Goal: Browse casually: Explore the website without a specific task or goal

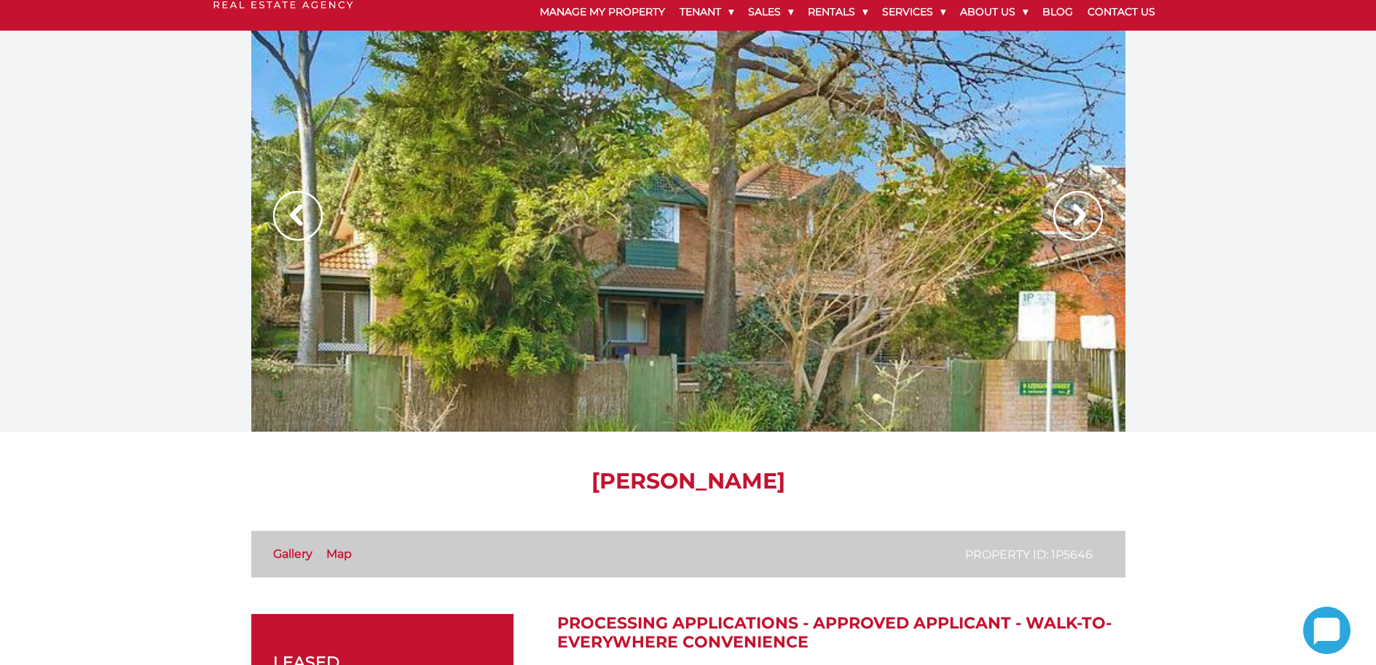
scroll to position [73, 0]
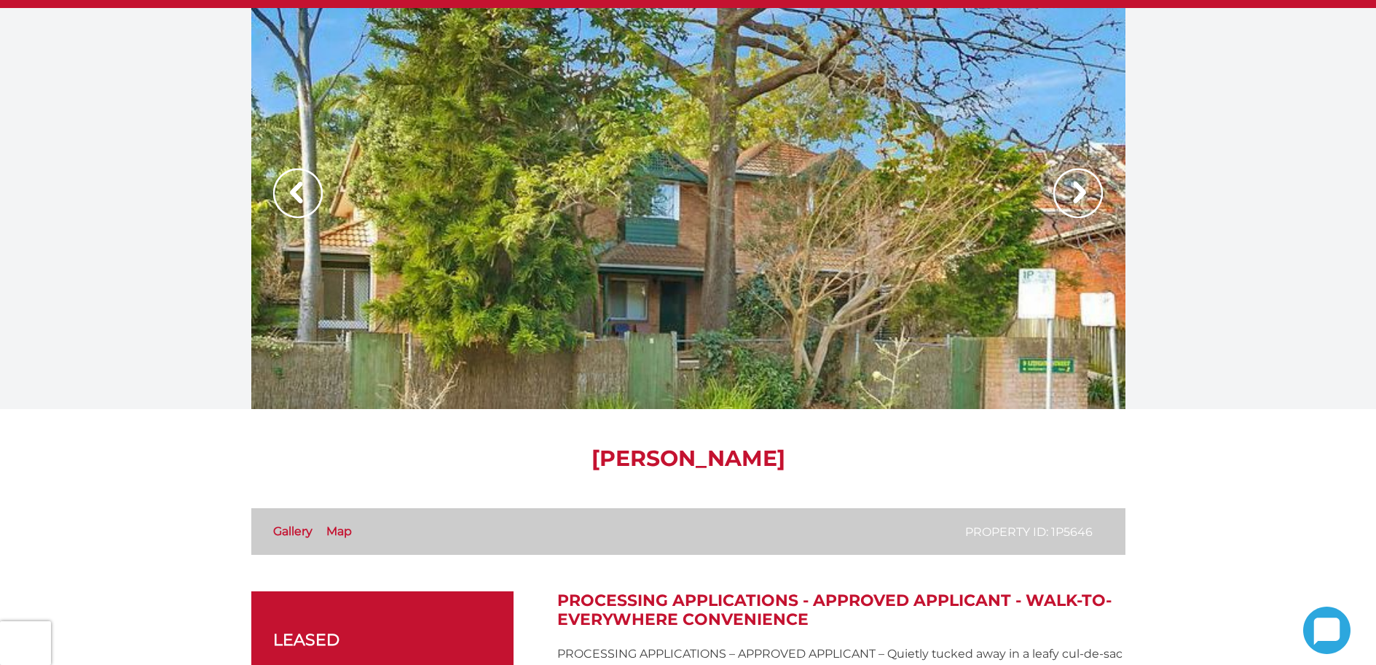
click at [1092, 185] on img at bounding box center [1079, 193] width 50 height 50
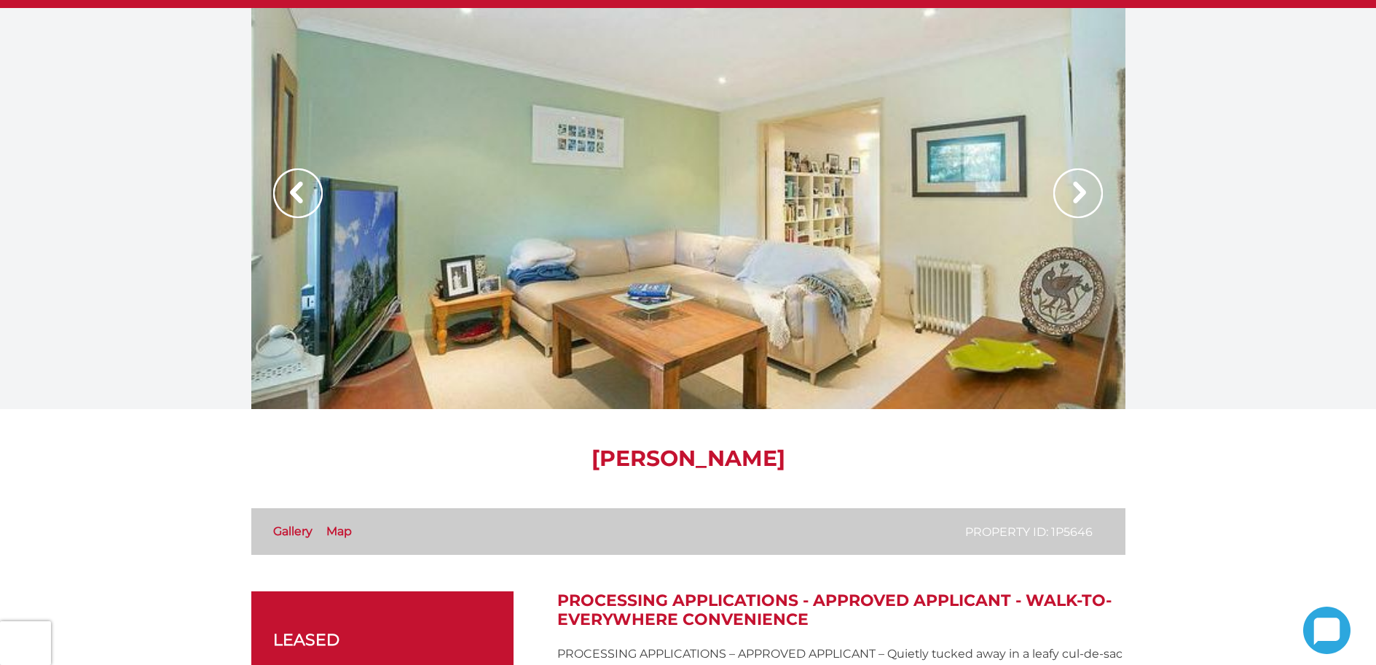
click at [1092, 185] on img at bounding box center [1079, 193] width 50 height 50
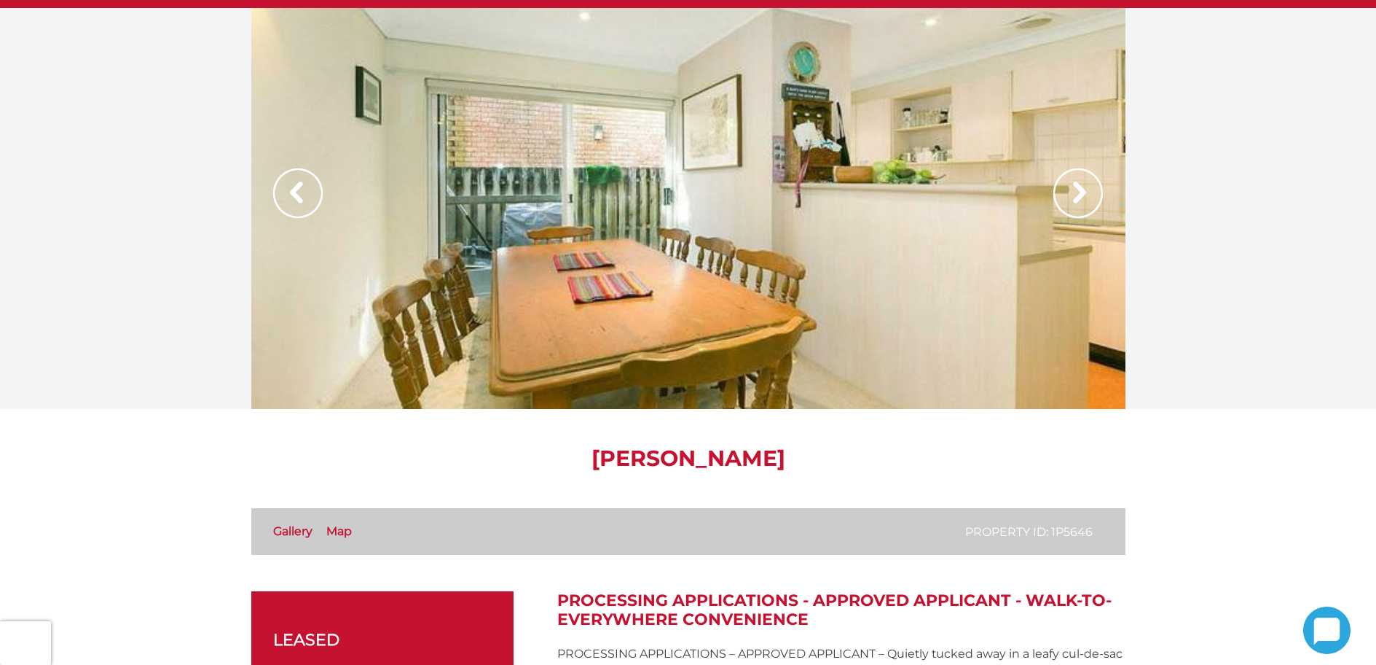
click at [1092, 185] on img at bounding box center [1079, 193] width 50 height 50
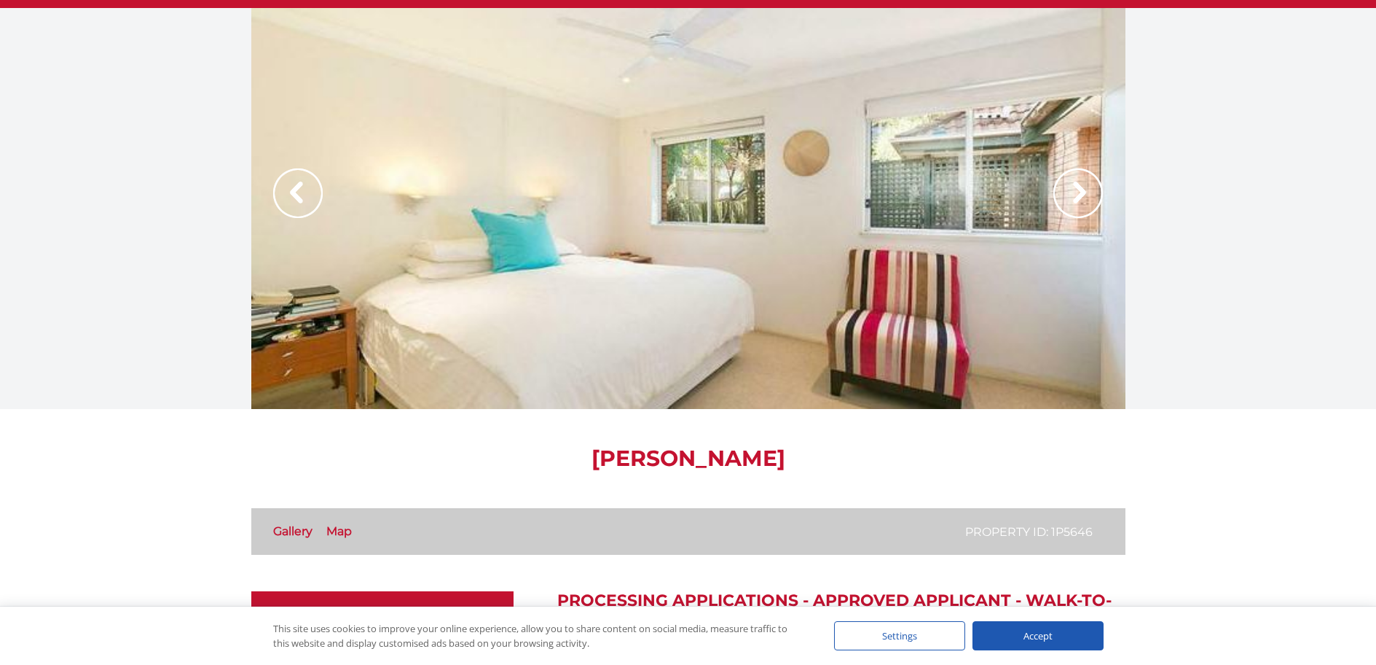
click at [1092, 185] on img at bounding box center [1079, 193] width 50 height 50
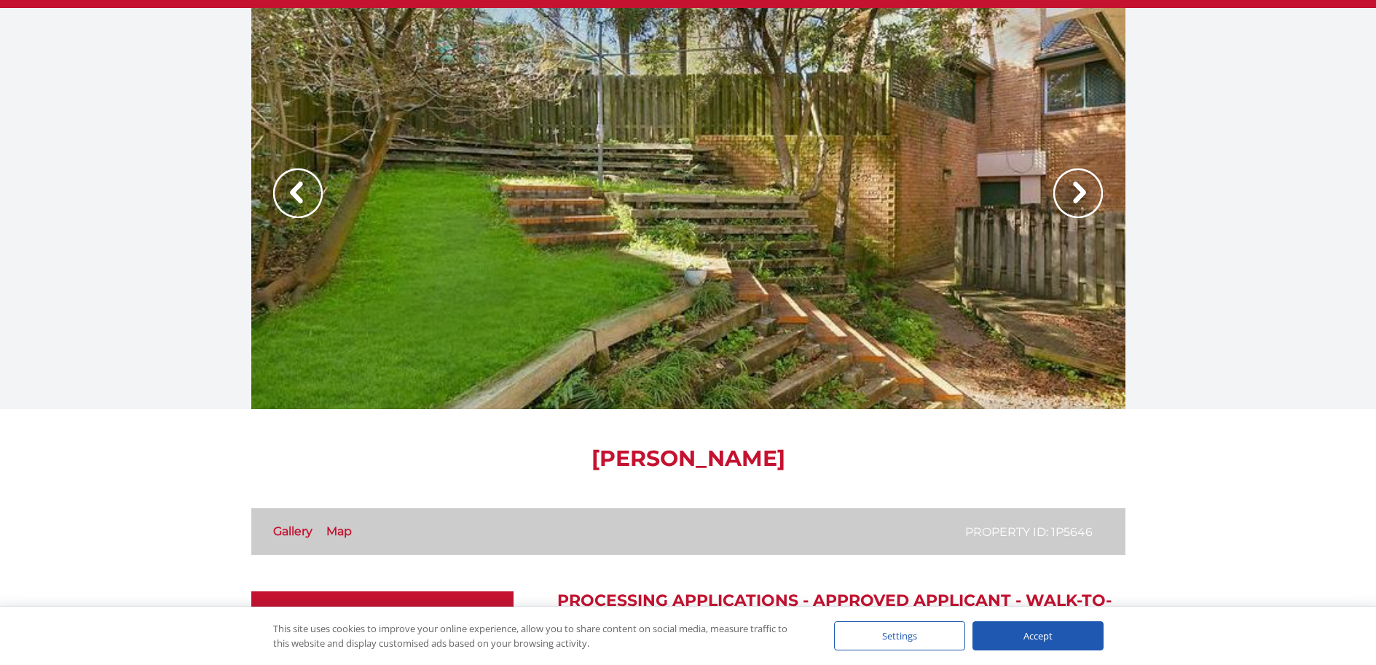
click at [1092, 185] on img at bounding box center [1079, 193] width 50 height 50
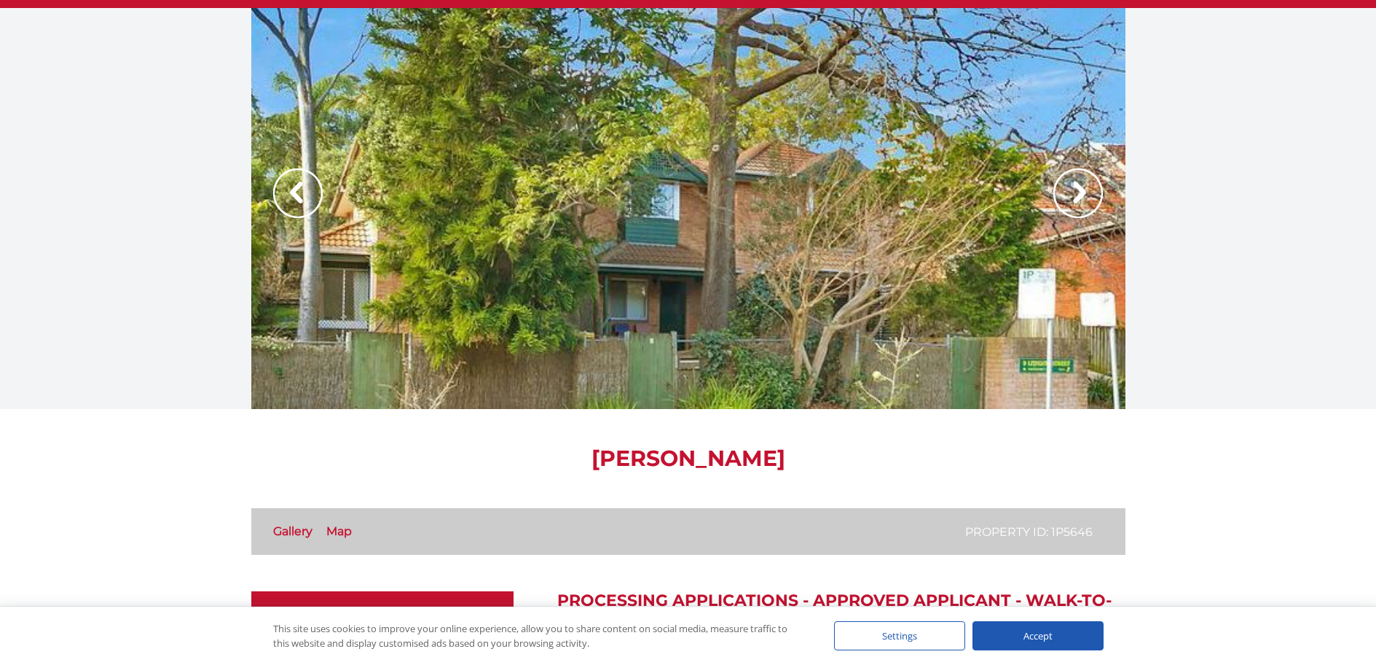
click at [1092, 185] on img at bounding box center [1079, 193] width 50 height 50
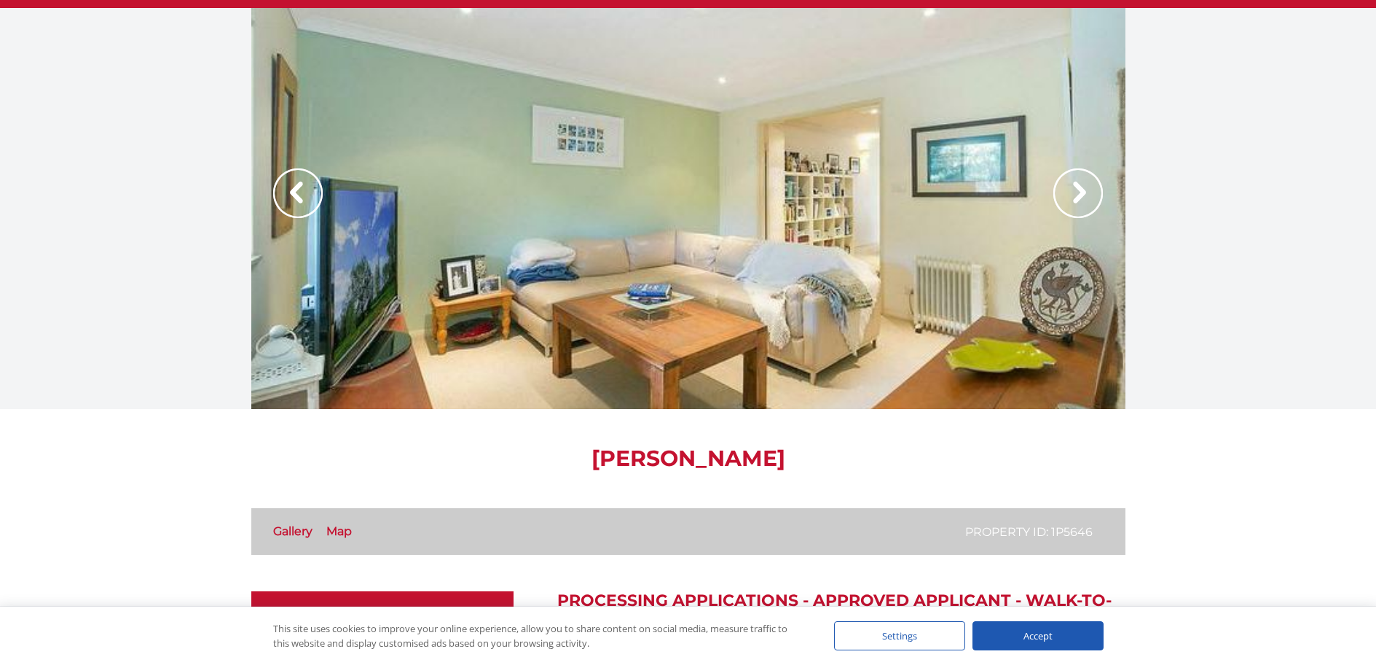
click at [1092, 185] on img at bounding box center [1079, 193] width 50 height 50
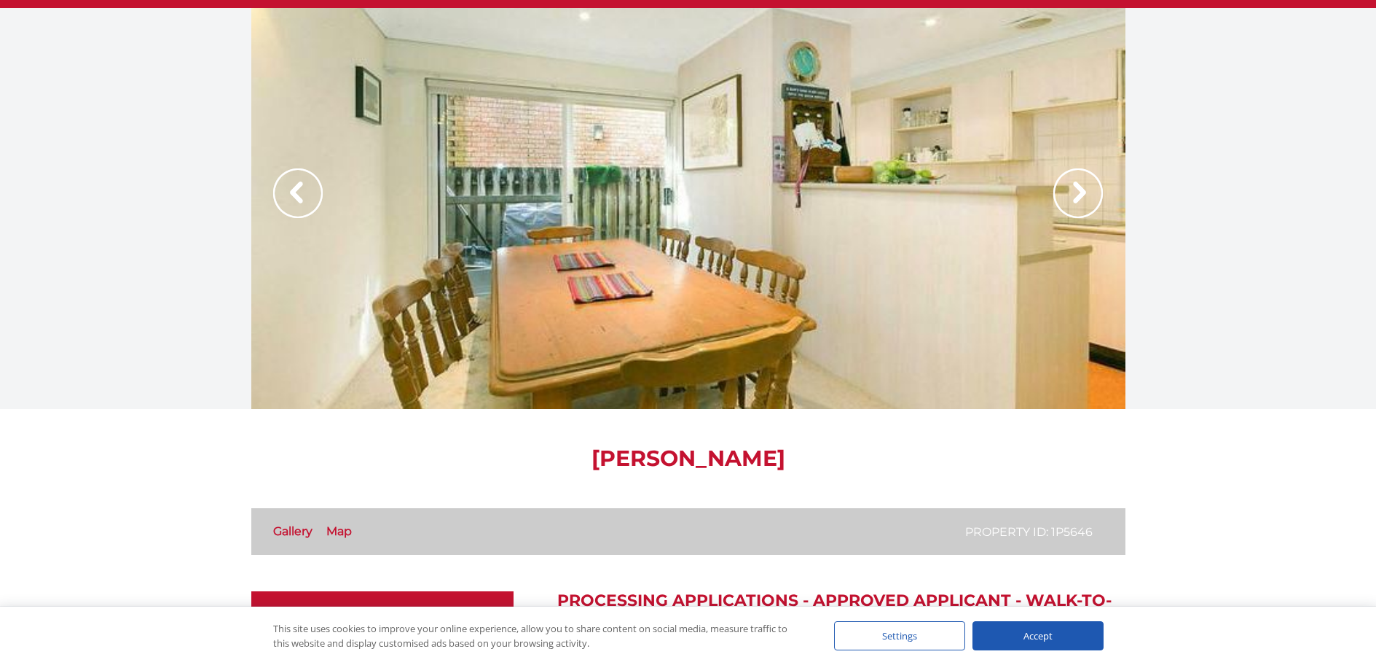
click at [1092, 185] on img at bounding box center [1079, 193] width 50 height 50
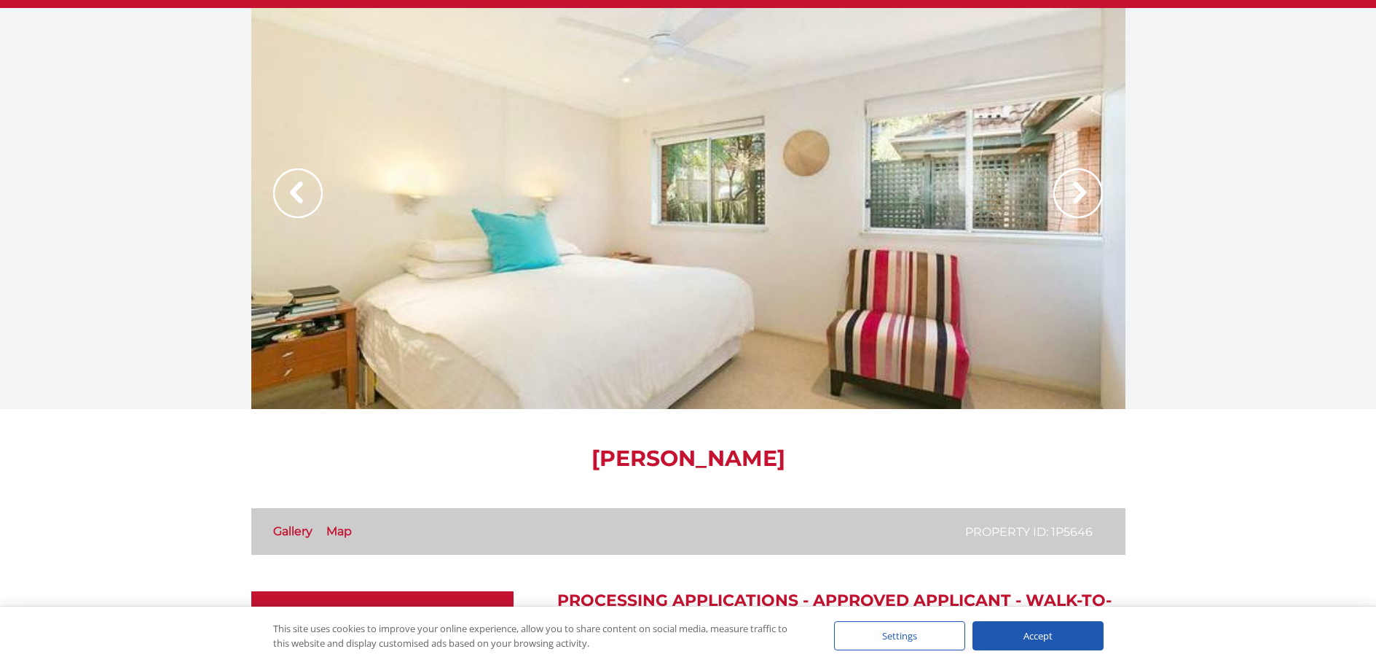
click at [1092, 185] on img at bounding box center [1079, 193] width 50 height 50
